Goal: Task Accomplishment & Management: Book appointment/travel/reservation

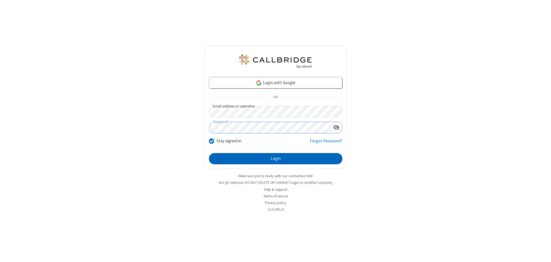
click at [275, 158] on button "Login" at bounding box center [275, 159] width 133 height 12
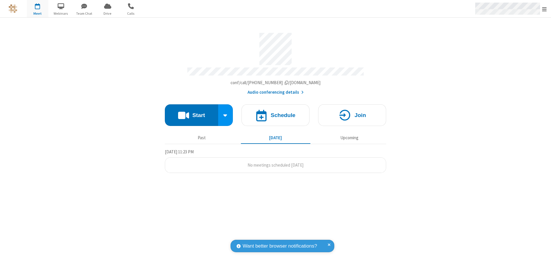
click at [544, 9] on span "Open menu" at bounding box center [544, 9] width 5 height 6
click at [37, 9] on span "button" at bounding box center [38, 6] width 22 height 10
click at [275, 113] on h4 "Schedule" at bounding box center [282, 114] width 25 height 5
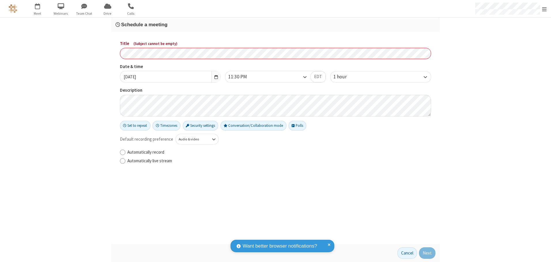
click at [275, 24] on h3 "Schedule a meeting" at bounding box center [275, 24] width 320 height 5
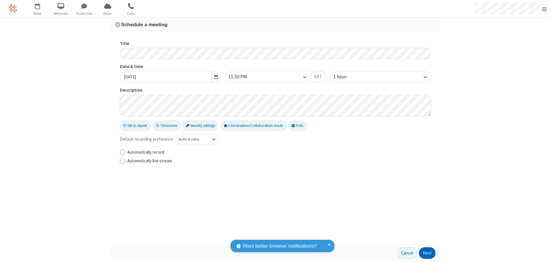
click at [427, 253] on button "Next" at bounding box center [427, 253] width 16 height 12
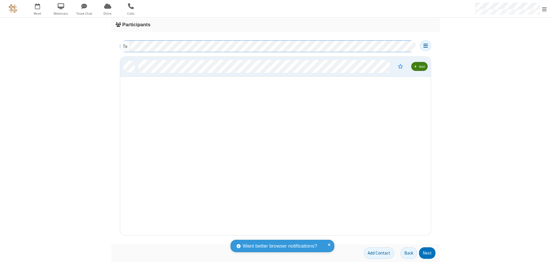
scroll to position [174, 306]
click at [427, 253] on button "Next" at bounding box center [427, 253] width 16 height 12
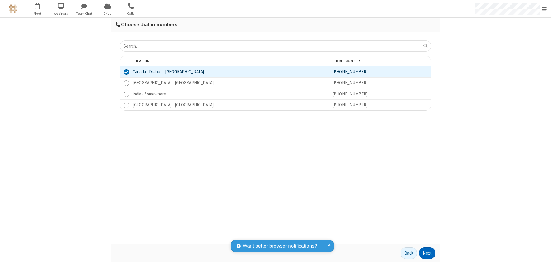
click at [427, 253] on button "Next" at bounding box center [427, 253] width 16 height 12
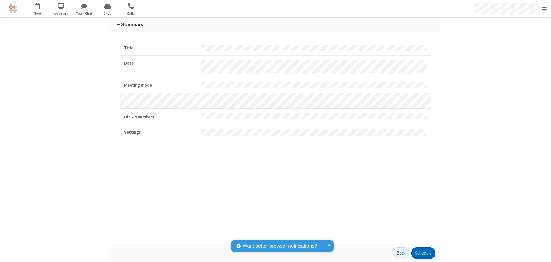
click at [423, 253] on button "Schedule" at bounding box center [423, 253] width 24 height 12
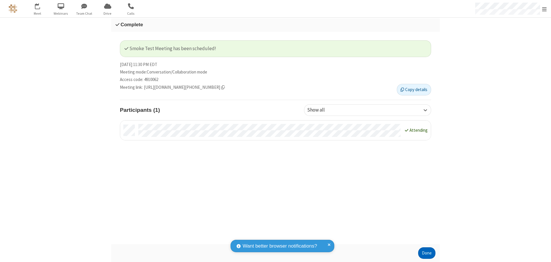
click at [426, 253] on button "Done" at bounding box center [426, 253] width 17 height 12
